Goal: Task Accomplishment & Management: Manage account settings

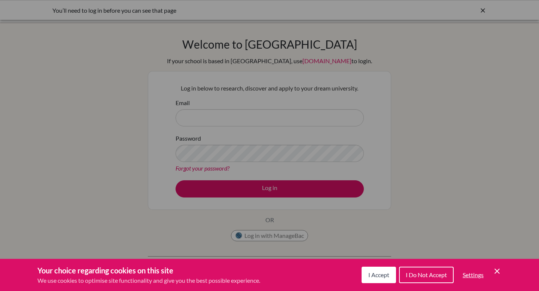
click at [229, 128] on div "Cookie Preferences" at bounding box center [269, 145] width 539 height 291
click at [495, 277] on div "I Accept I Do Not Accept Settings Cookie Control Close Icon" at bounding box center [432, 274] width 140 height 19
click at [495, 271] on icon "Cookie Control Close Icon" at bounding box center [497, 271] width 9 height 9
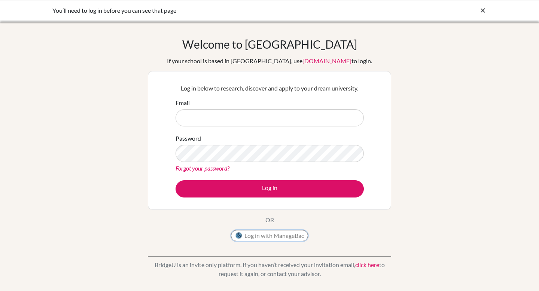
click at [270, 235] on button "Log in with ManageBac" at bounding box center [269, 235] width 77 height 11
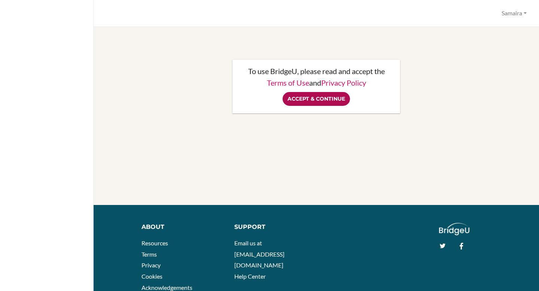
click at [326, 101] on input "Accept & Continue" at bounding box center [316, 99] width 67 height 14
